Goal: Information Seeking & Learning: Understand process/instructions

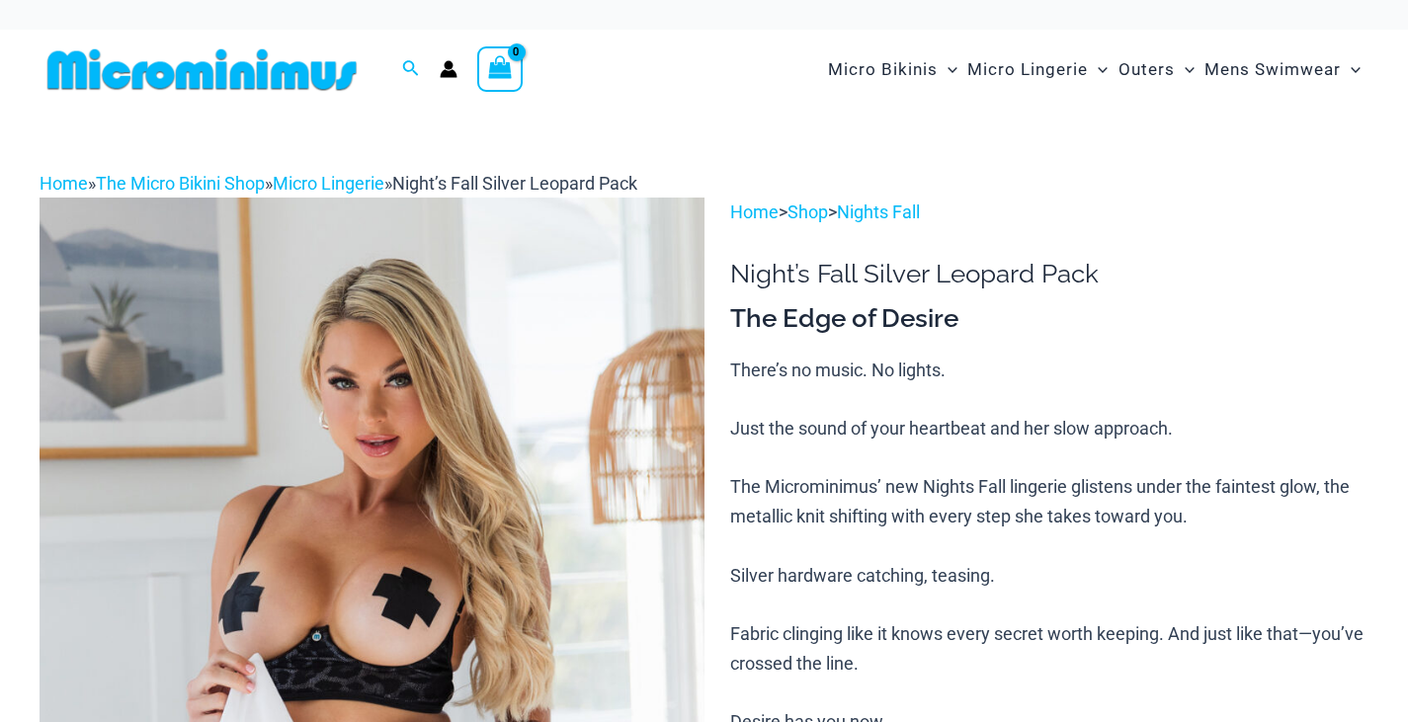
click at [293, 63] on img at bounding box center [202, 69] width 325 height 44
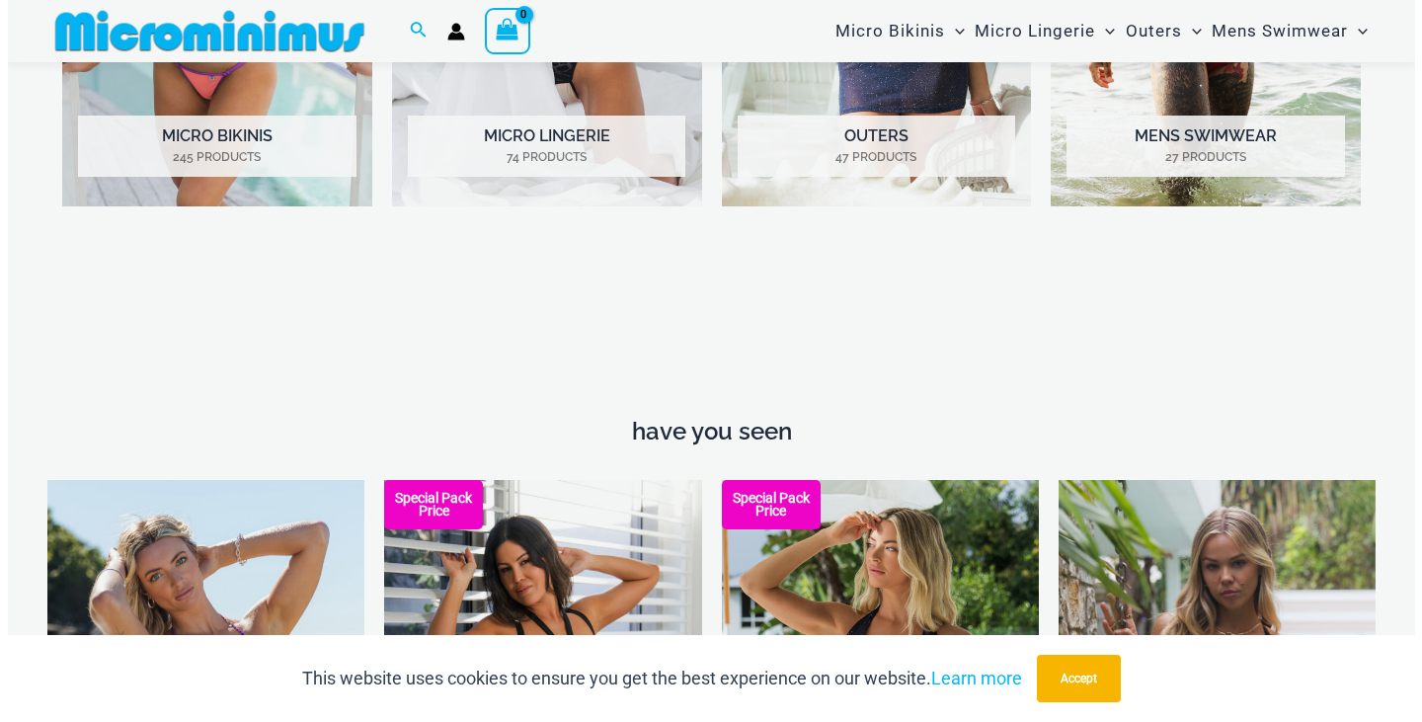
scroll to position [2349, 0]
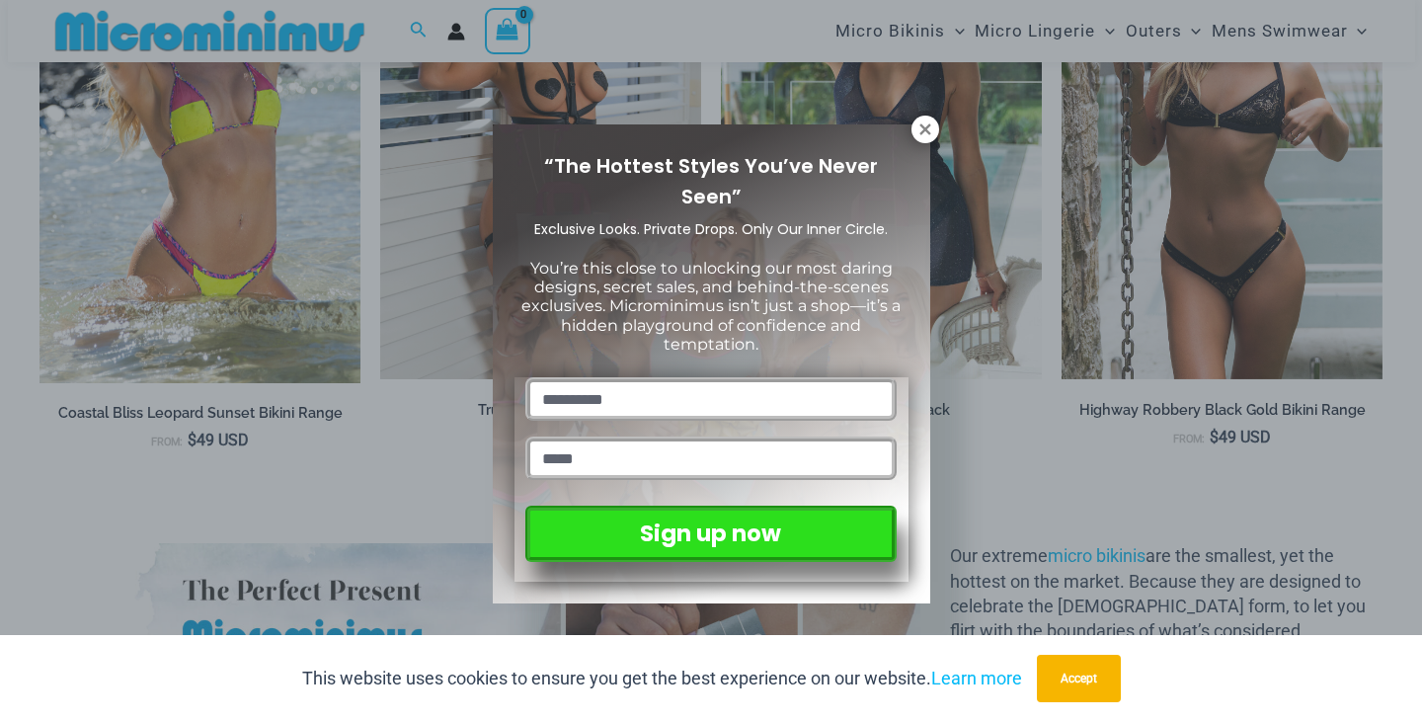
drag, startPoint x: 1421, startPoint y: 164, endPoint x: 1421, endPoint y: 206, distance: 42.5
click at [926, 126] on icon at bounding box center [926, 130] width 18 height 18
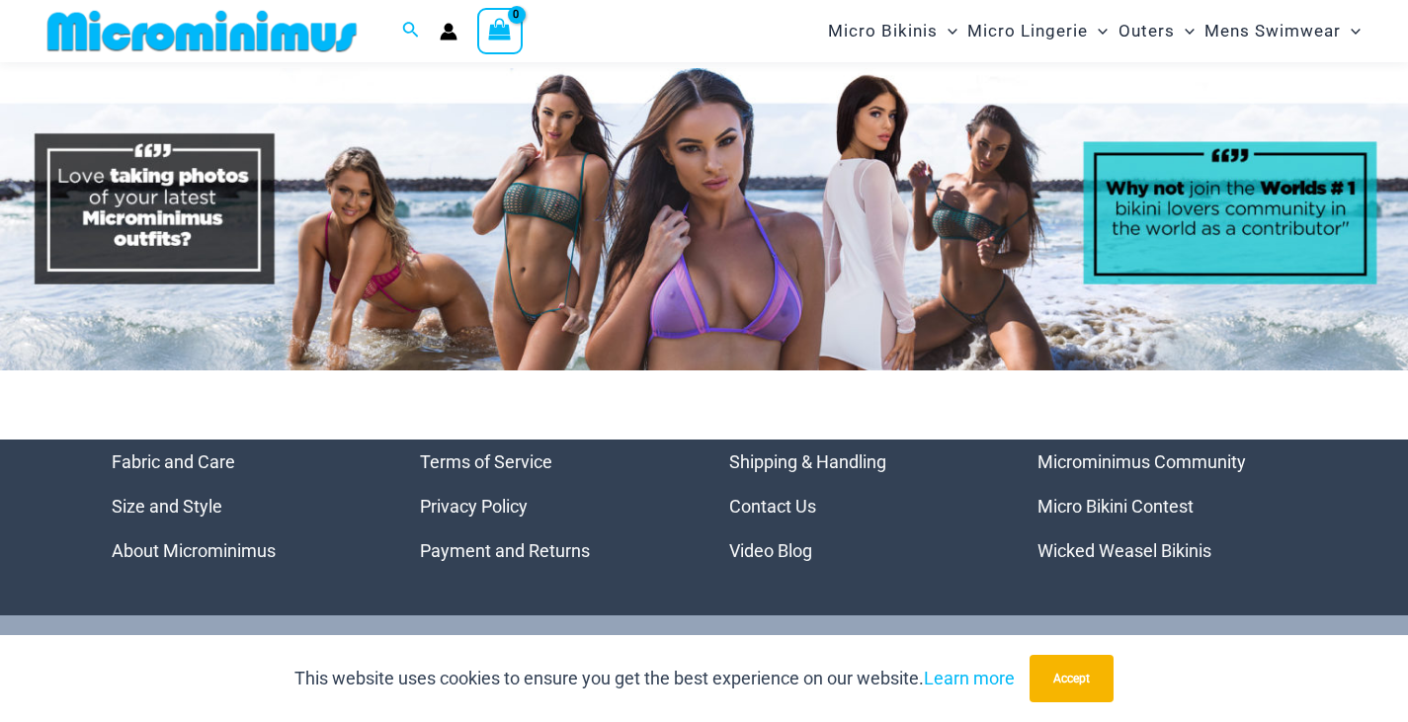
scroll to position [9242, 0]
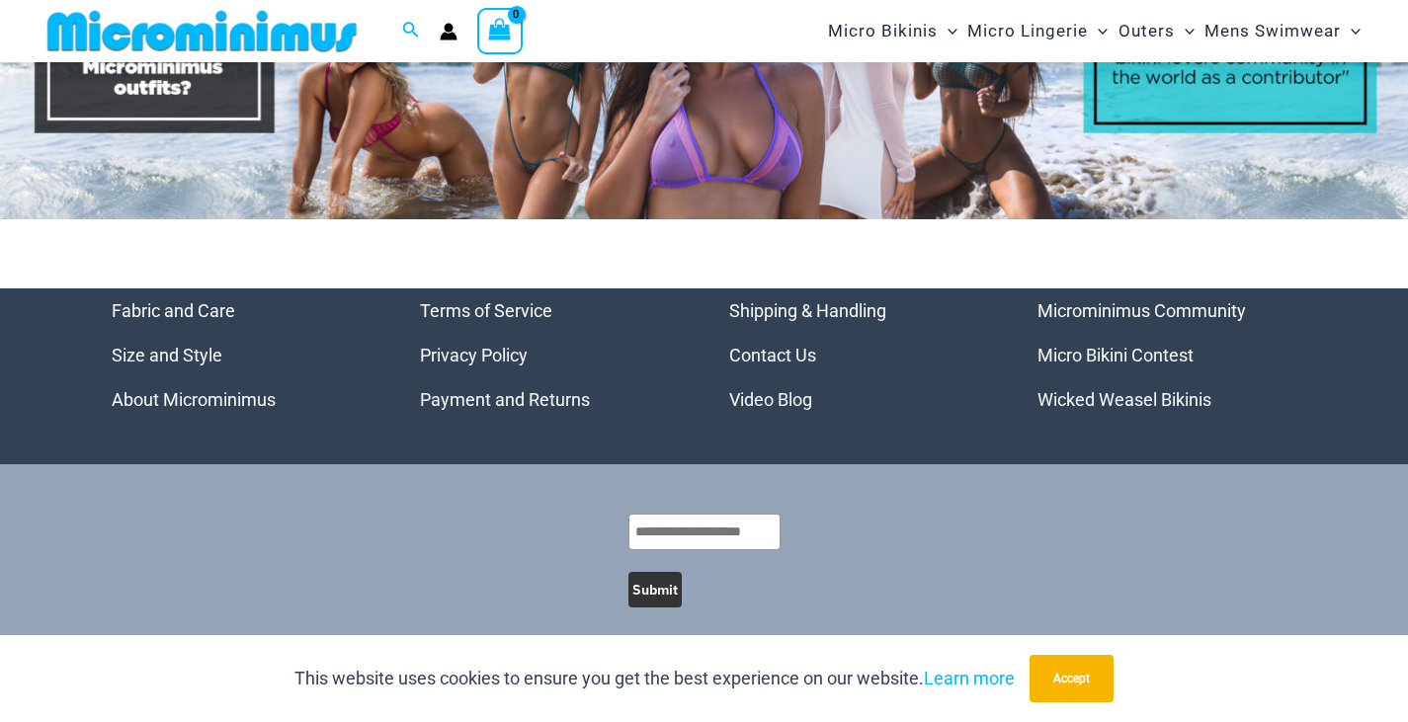
click at [767, 345] on link "Contact Us" at bounding box center [772, 355] width 87 height 21
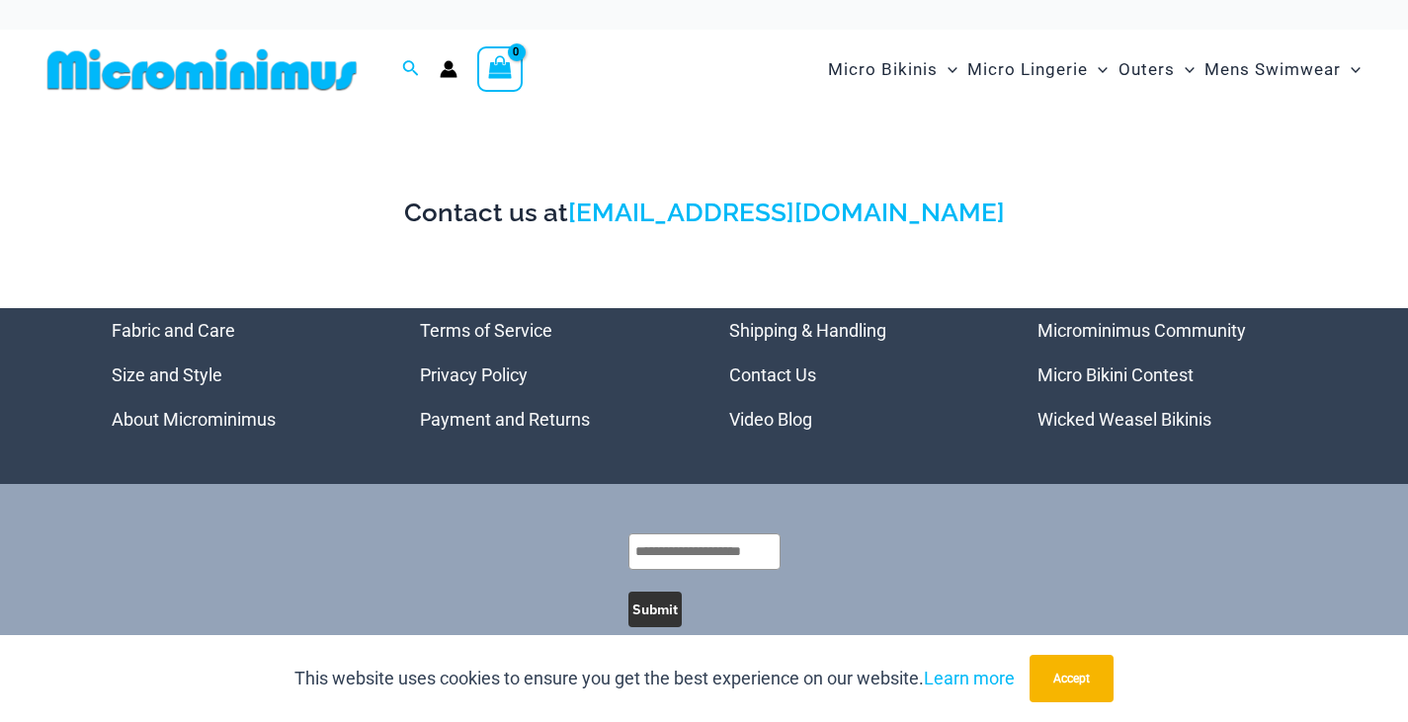
click at [846, 322] on link "Shipping & Handling" at bounding box center [807, 330] width 157 height 21
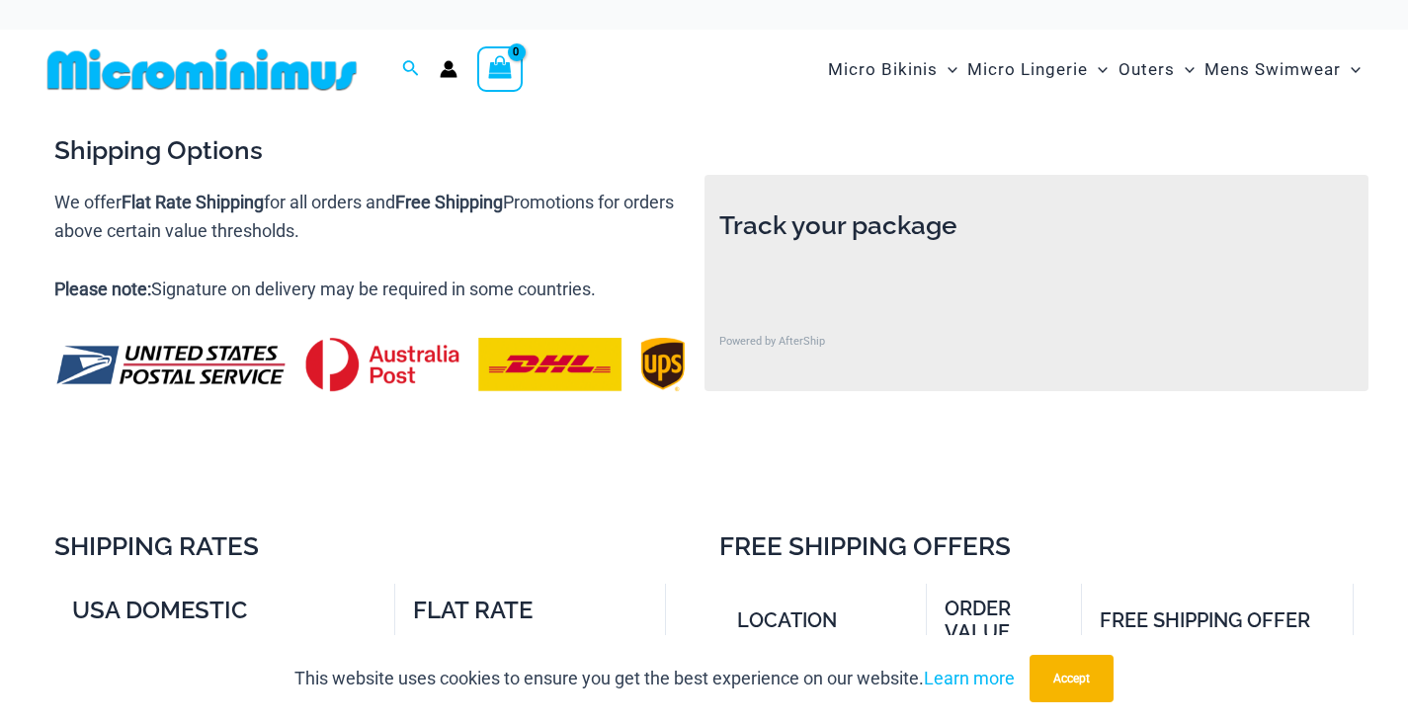
click at [1105, 252] on div "Track your package Powered by AfterShip" at bounding box center [1036, 300] width 635 height 182
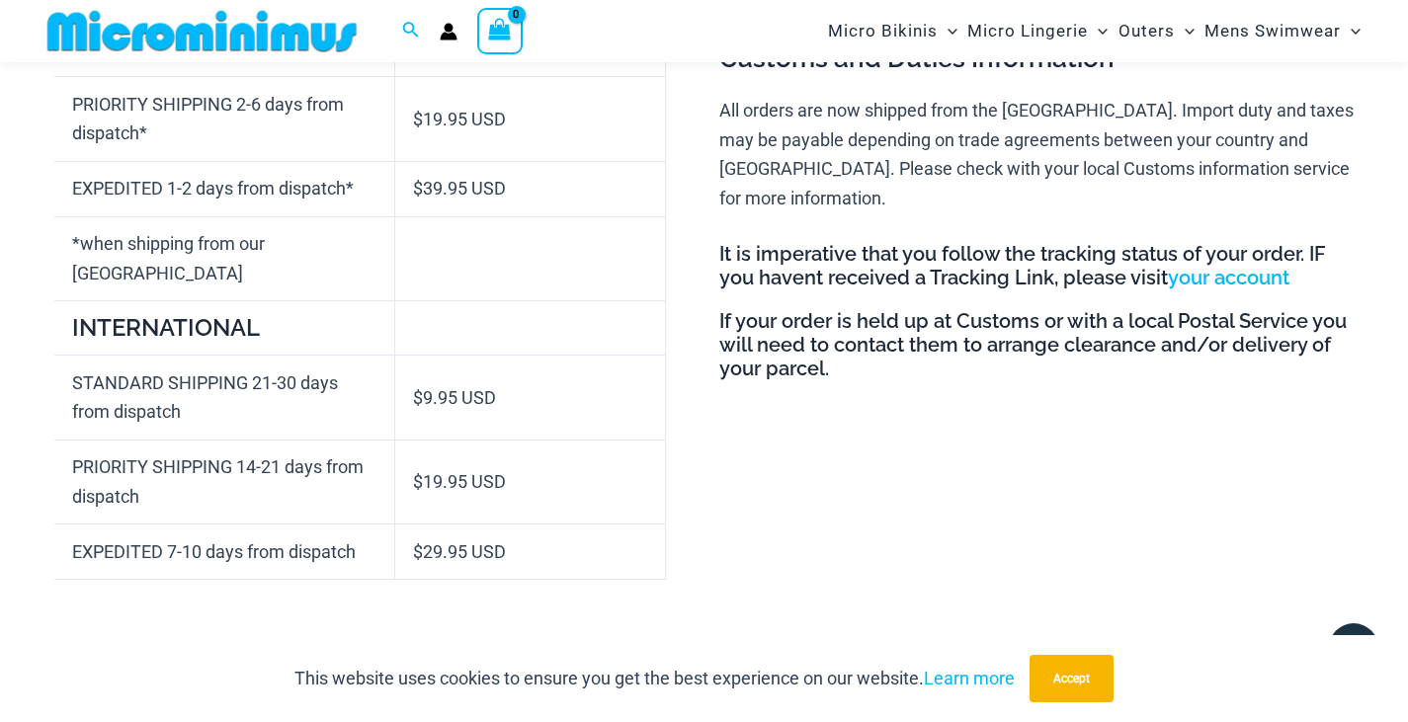
scroll to position [875, 0]
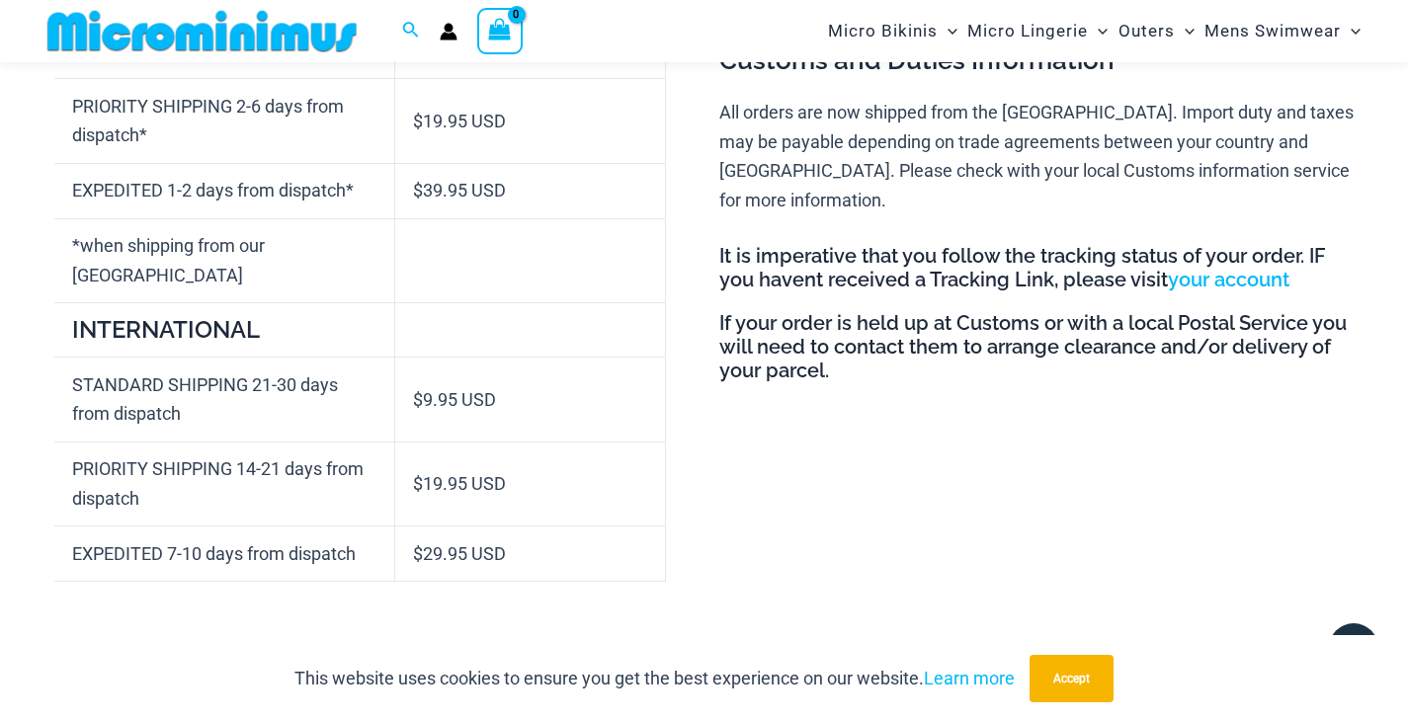
drag, startPoint x: 1404, startPoint y: 397, endPoint x: 1407, endPoint y: 416, distance: 19.0
